Goal: Information Seeking & Learning: Learn about a topic

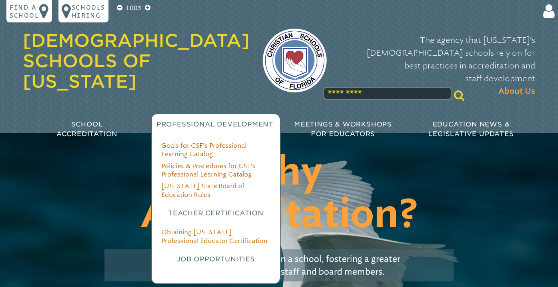
click at [191, 255] on h3 "Job Opportunities" at bounding box center [215, 260] width 109 height 10
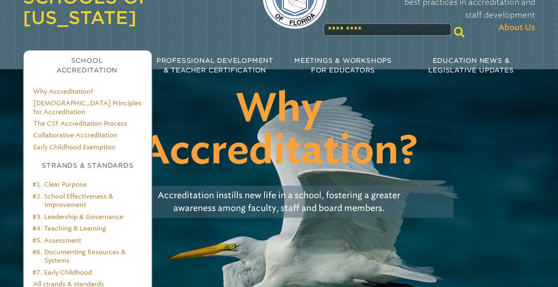
scroll to position [69, 0]
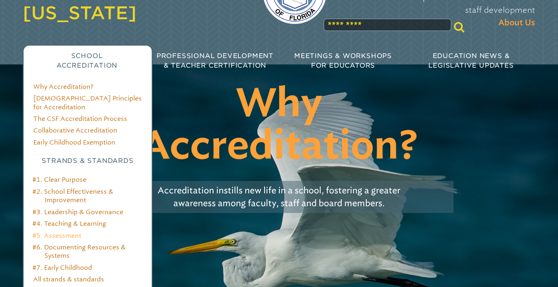
click at [66, 232] on link "#5. Assessment" at bounding box center [56, 236] width 49 height 8
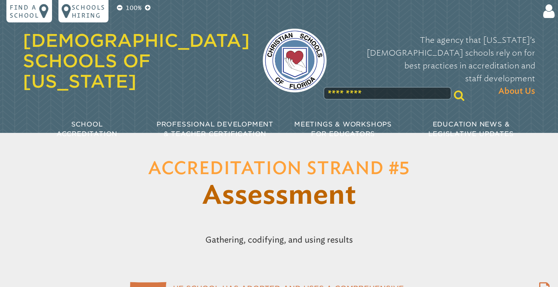
click at [365, 87] on input "text" at bounding box center [388, 93] width 128 height 13
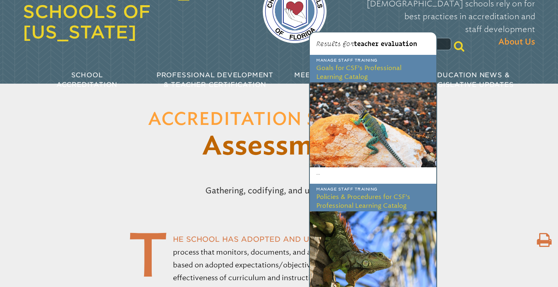
scroll to position [52, 0]
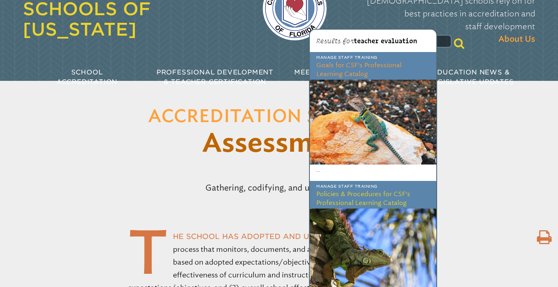
click at [355, 74] on h3 "Goals for CSF’s Professional Learning Catalog" at bounding box center [373, 70] width 127 height 19
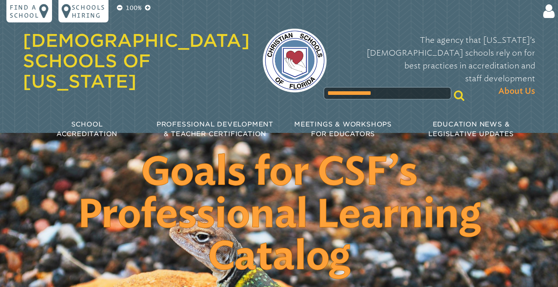
click at [377, 87] on input "**********" at bounding box center [388, 93] width 128 height 13
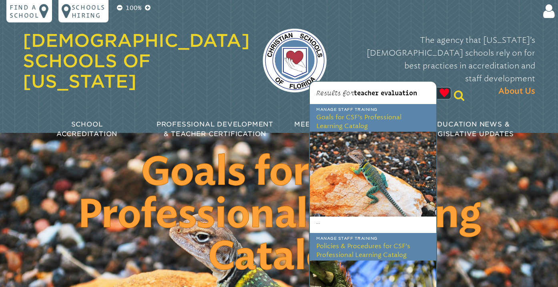
type input "**********"
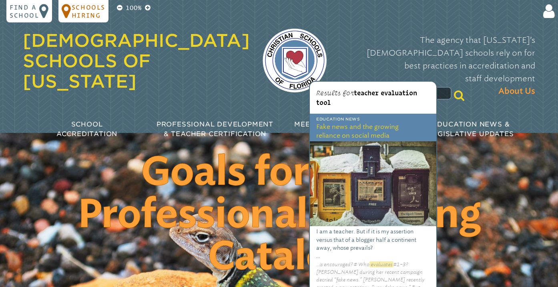
click at [96, 10] on p "Schools Hiring" at bounding box center [89, 11] width 34 height 16
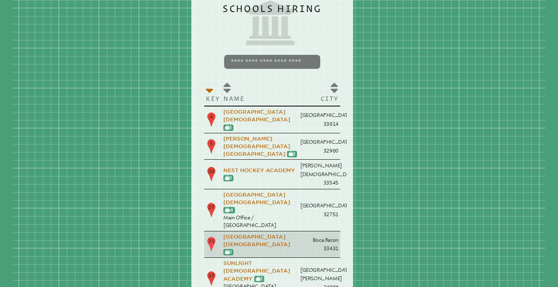
scroll to position [32, 0]
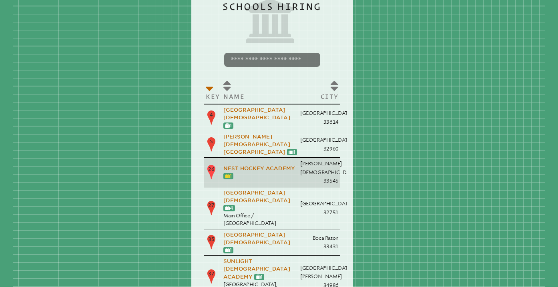
click at [229, 174] on icon at bounding box center [227, 176] width 5 height 5
